Goal: Information Seeking & Learning: Learn about a topic

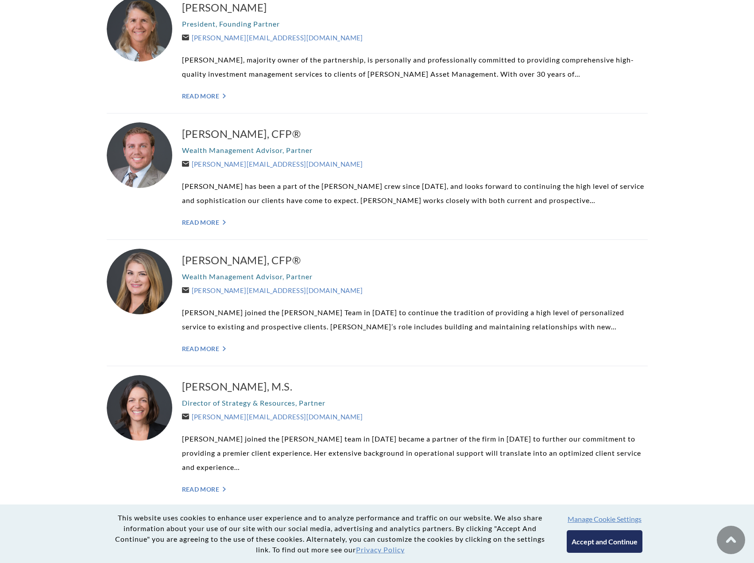
scroll to position [310, 0]
click at [210, 345] on link "Read More ">" at bounding box center [415, 348] width 466 height 8
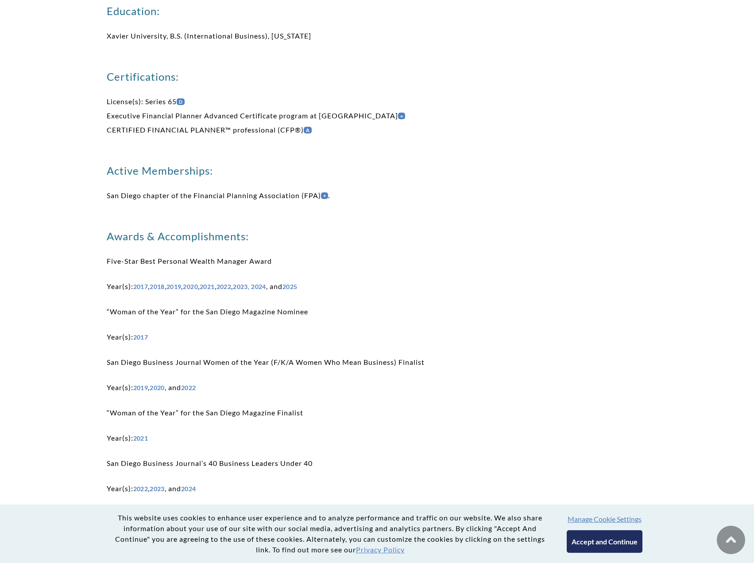
scroll to position [620, 0]
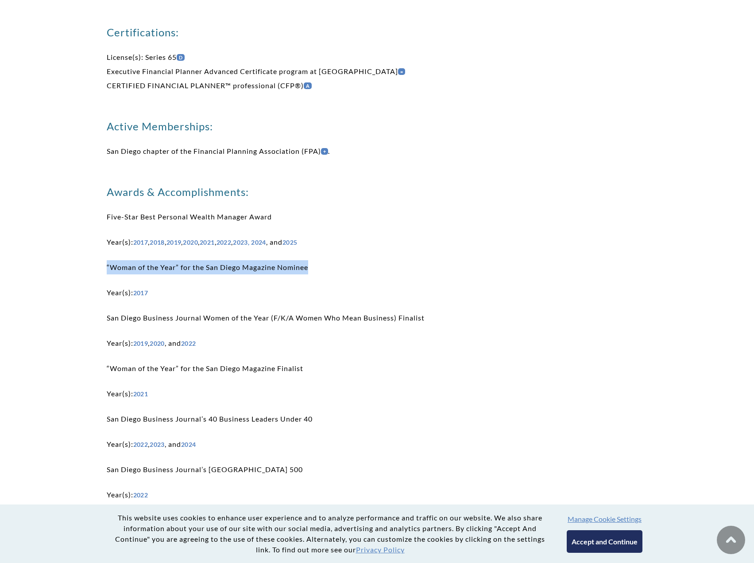
drag, startPoint x: 105, startPoint y: 233, endPoint x: 355, endPoint y: 237, distance: 249.8
click at [355, 237] on div "Kelli Burger, CFP® Wealth Management Advisor, Partner Kelli@WeatherlyAssetMgt.c…" at bounding box center [378, 125] width 616 height 1158
click at [355, 260] on p "“Woman of the Year” for the San Diego Magazine Nominee" at bounding box center [377, 267] width 541 height 14
drag, startPoint x: 104, startPoint y: 237, endPoint x: 352, endPoint y: 244, distance: 248.1
click at [352, 244] on div "Kelli Burger, CFP® Wealth Management Advisor, Partner Kelli@WeatherlyAssetMgt.c…" at bounding box center [378, 125] width 616 height 1158
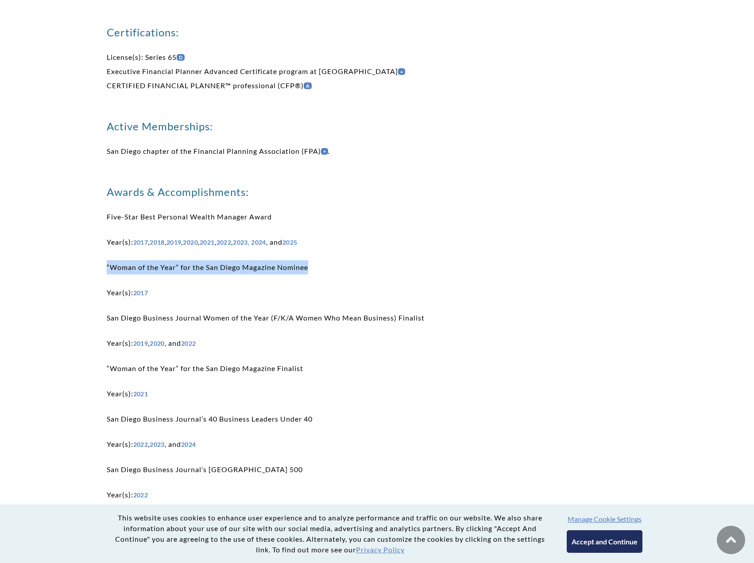
click at [352, 260] on p "“Woman of the Year” for the San Diego Magazine Nominee" at bounding box center [377, 267] width 541 height 14
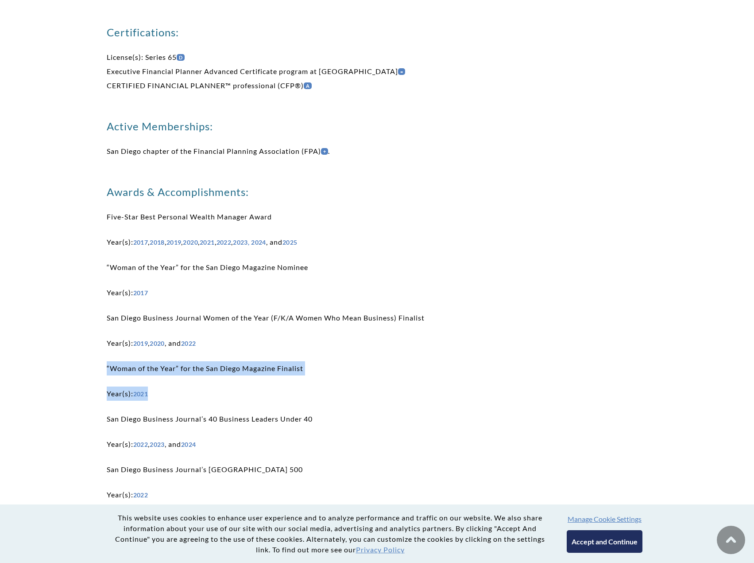
drag, startPoint x: 105, startPoint y: 334, endPoint x: 310, endPoint y: 359, distance: 206.5
click at [310, 359] on div "Kelli Burger, CFP® Wealth Management Advisor, Partner Kelli@WeatherlyAssetMgt.c…" at bounding box center [378, 125] width 616 height 1158
click at [310, 386] on p "Year(s): 2021" at bounding box center [377, 393] width 541 height 14
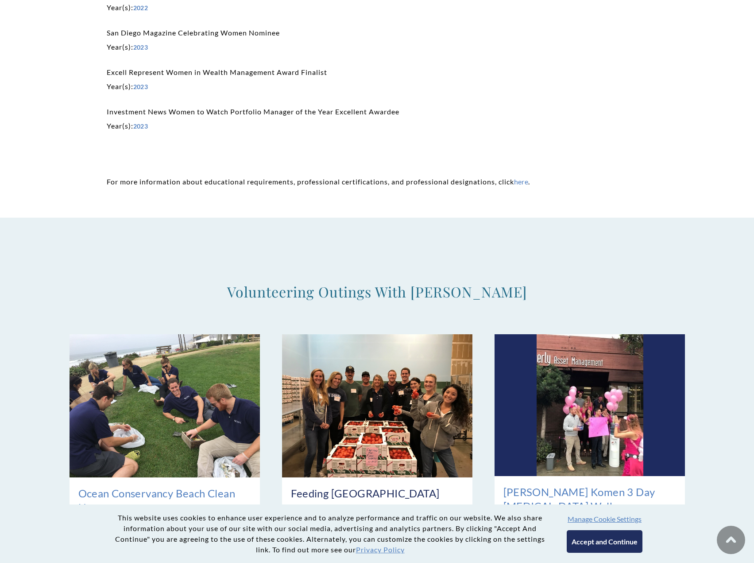
scroll to position [1152, 0]
